Goal: Task Accomplishment & Management: Complete application form

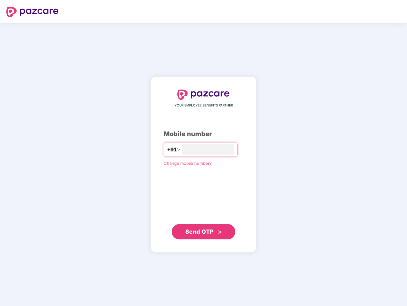
click at [204, 153] on input "number" at bounding box center [208, 149] width 52 height 10
click at [32, 12] on img at bounding box center [32, 12] width 52 height 10
click at [204, 232] on span "Send OTP" at bounding box center [199, 231] width 28 height 7
